Goal: Information Seeking & Learning: Learn about a topic

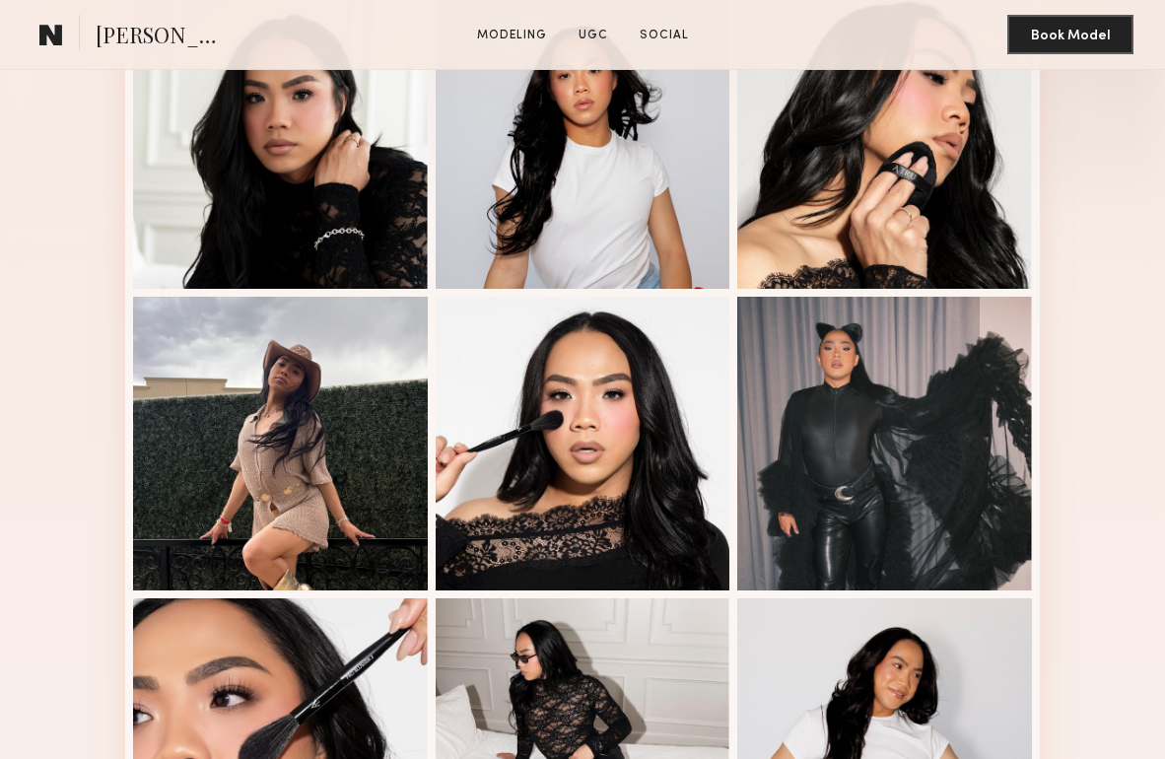
scroll to position [569, 0]
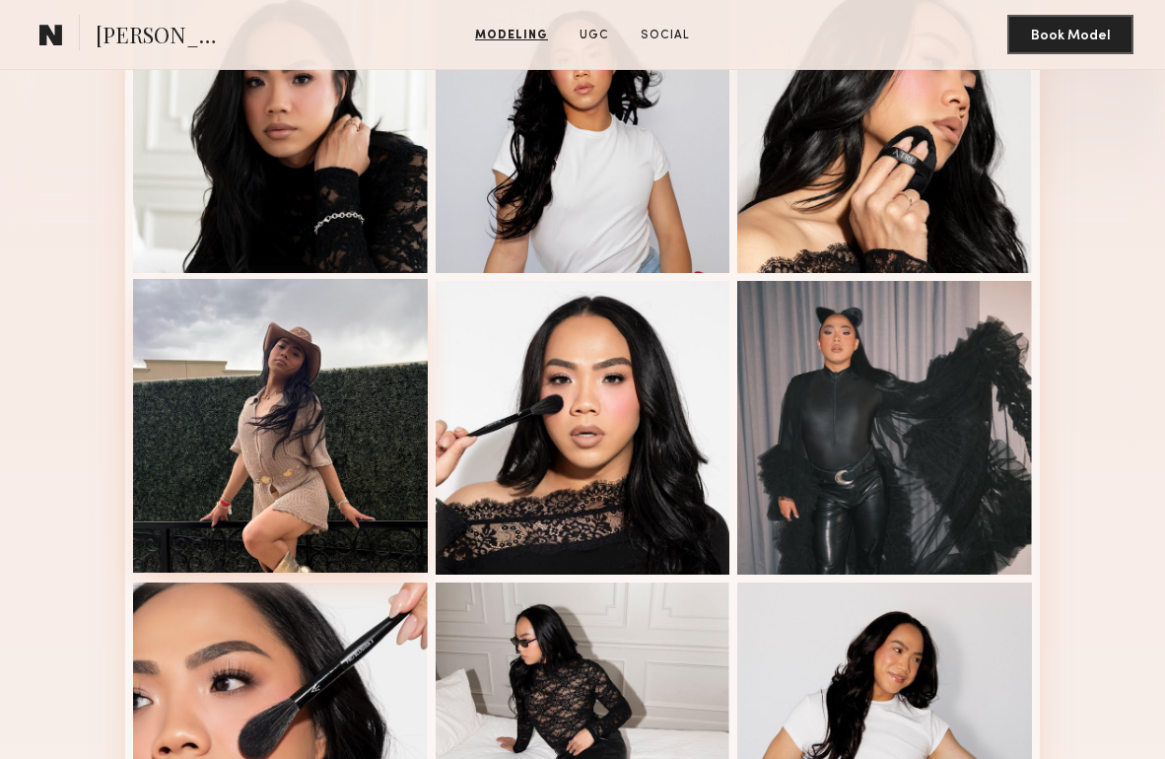
click at [345, 354] on div at bounding box center [280, 426] width 295 height 295
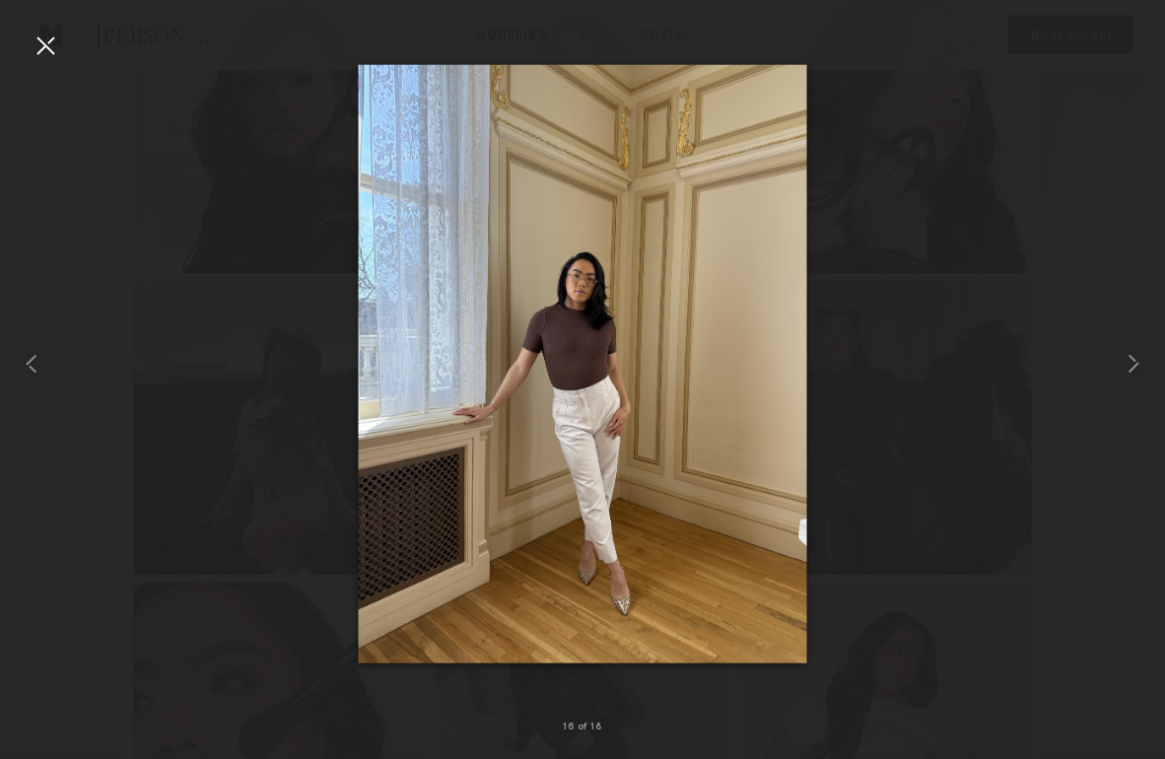
click at [993, 220] on div at bounding box center [582, 364] width 1165 height 664
click at [42, 37] on div at bounding box center [46, 46] width 32 height 32
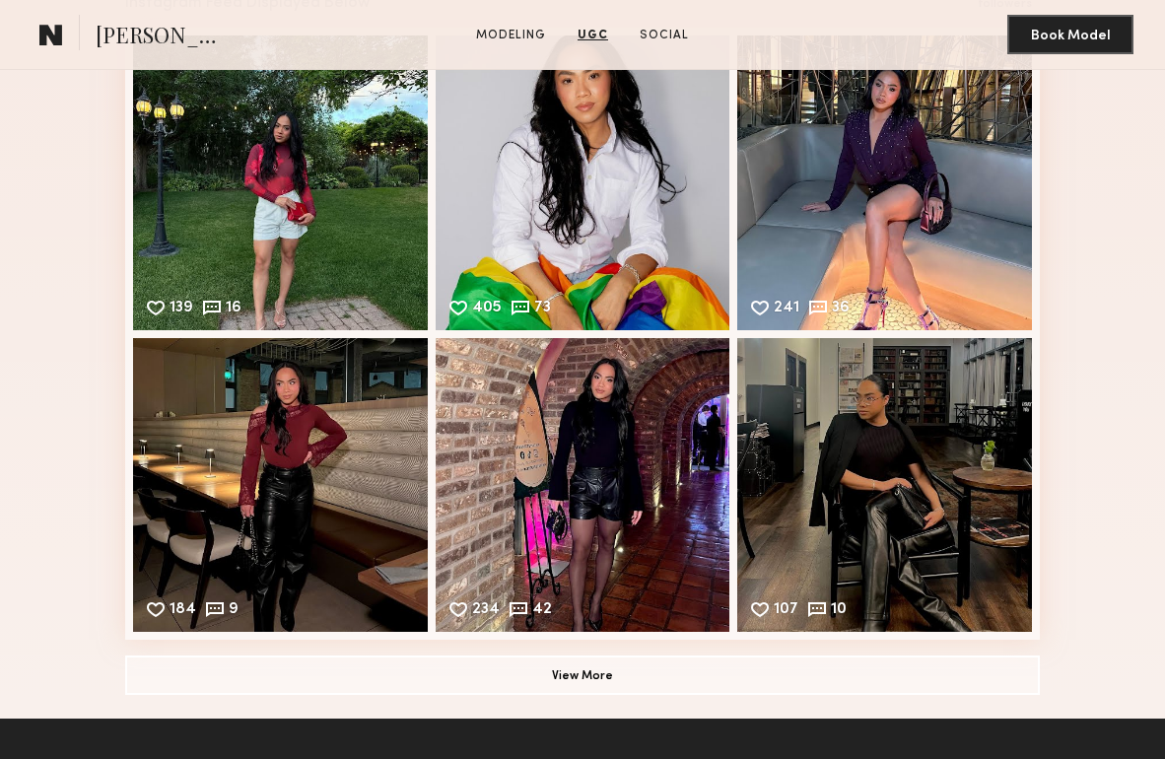
scroll to position [2660, 0]
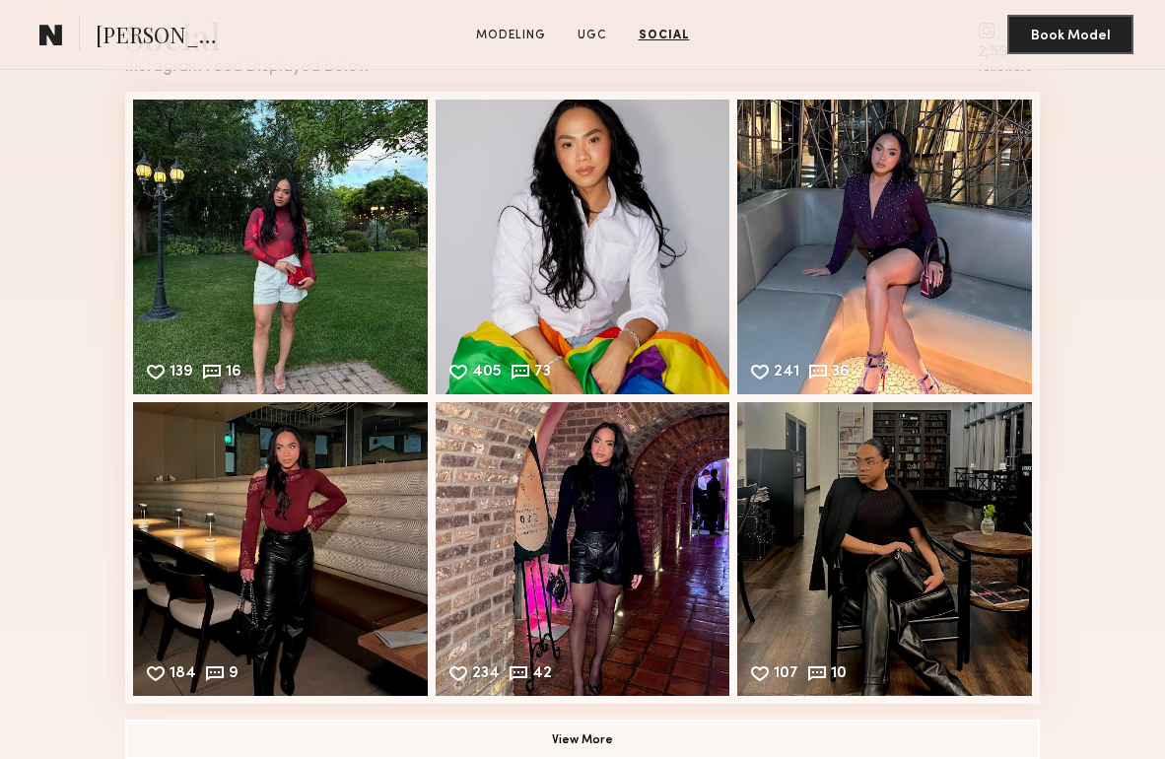
click at [393, 244] on div "139 16 Likes & comments displayed to show model’s engagement" at bounding box center [280, 247] width 295 height 295
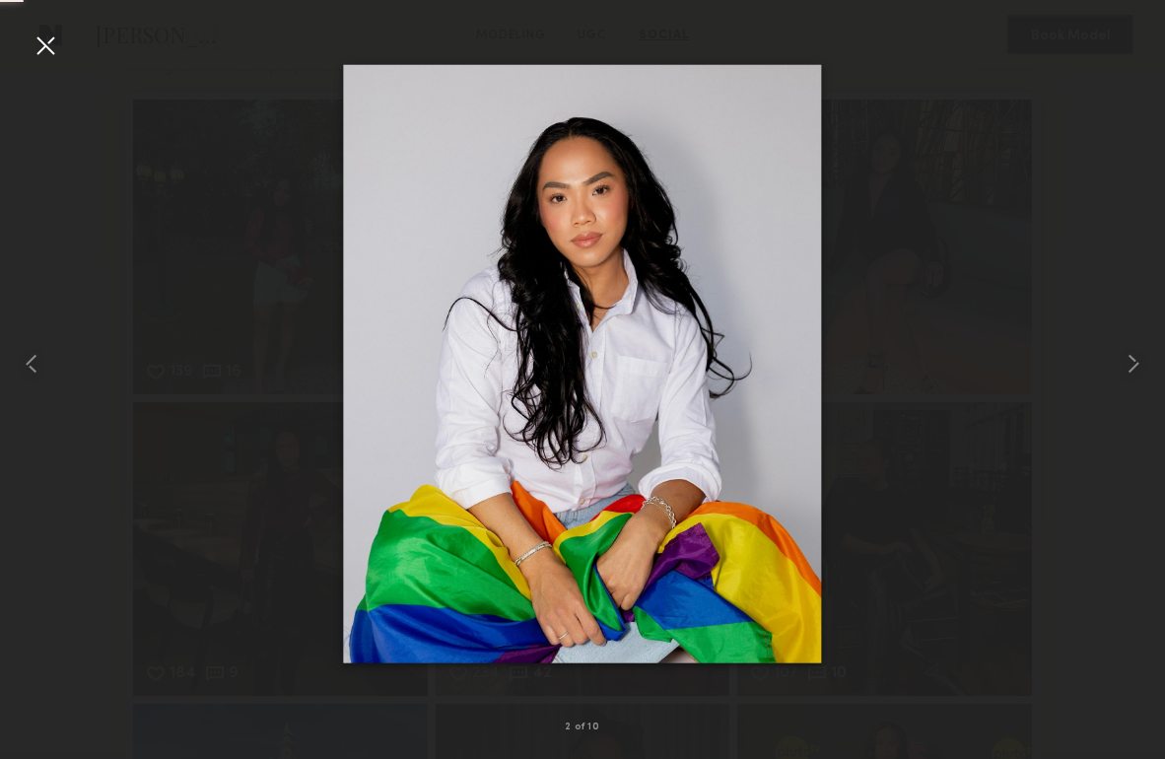
scroll to position [3209, 0]
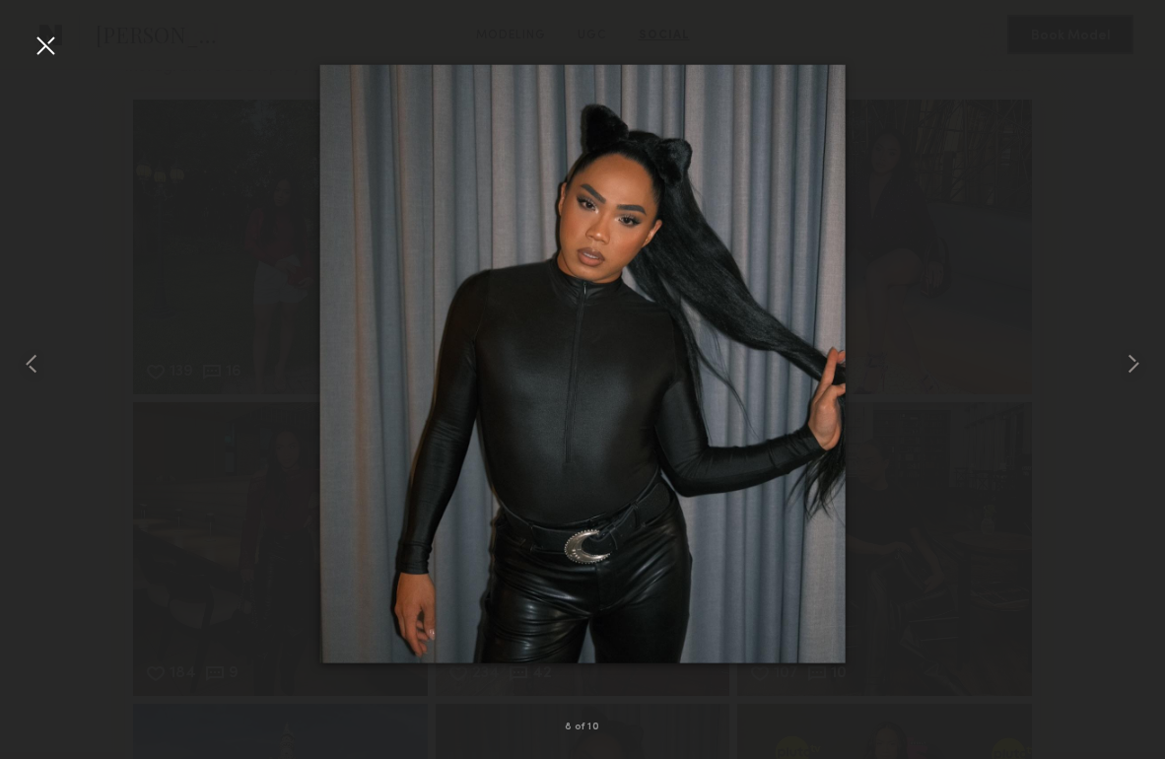
click at [878, 257] on div at bounding box center [582, 364] width 1165 height 664
click at [981, 245] on div at bounding box center [582, 364] width 1165 height 664
click at [1007, 225] on div at bounding box center [582, 364] width 1165 height 664
click at [44, 49] on div at bounding box center [46, 46] width 32 height 32
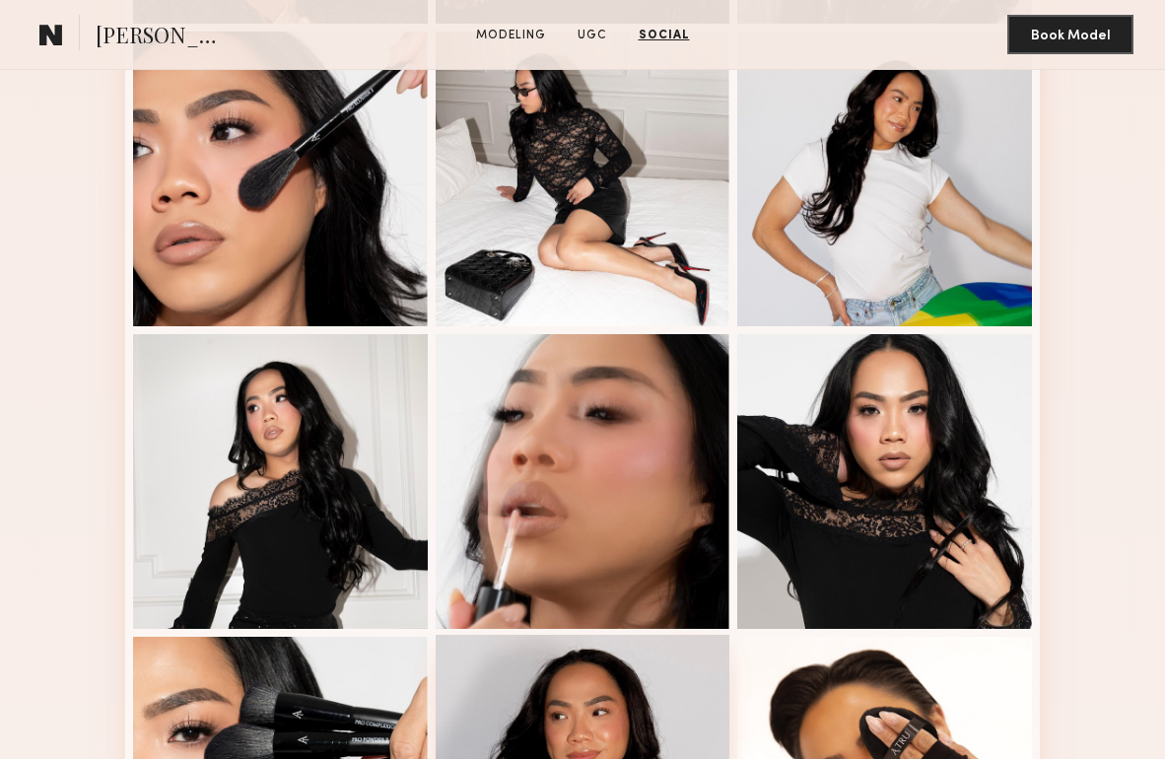
scroll to position [0, 0]
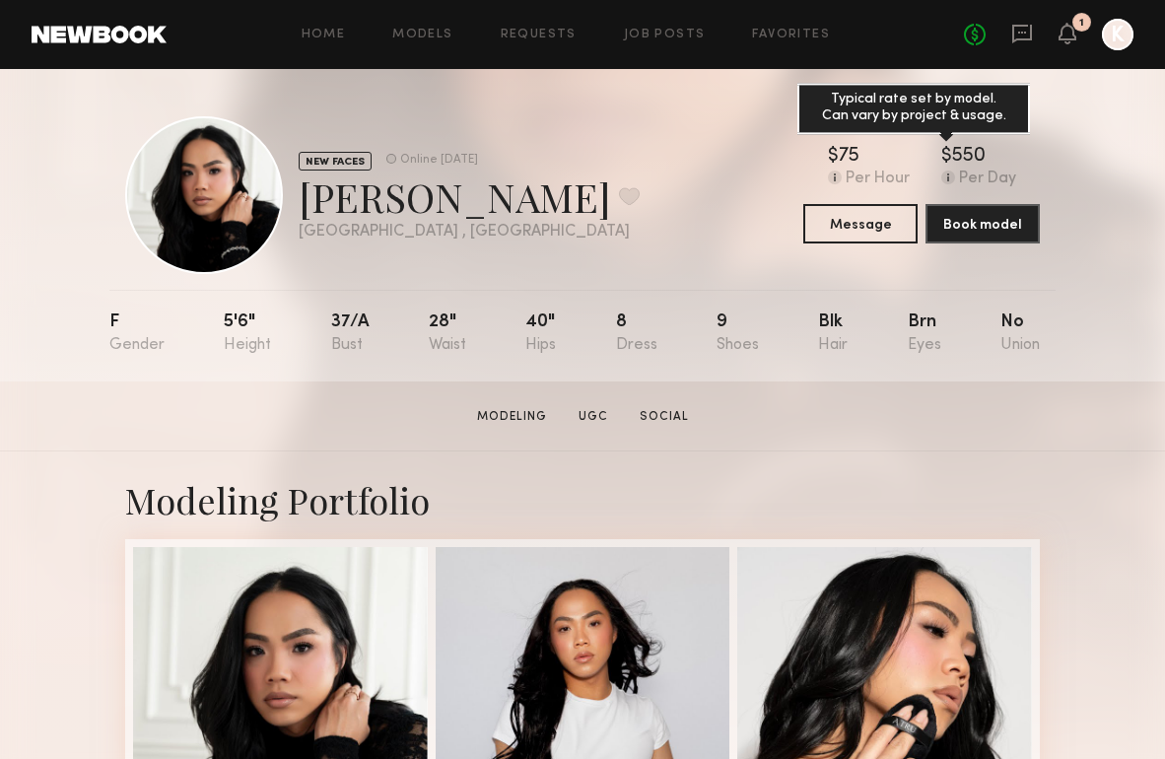
click at [950, 179] on common-icon at bounding box center [948, 177] width 14 height 14
